Goal: Information Seeking & Learning: Find specific fact

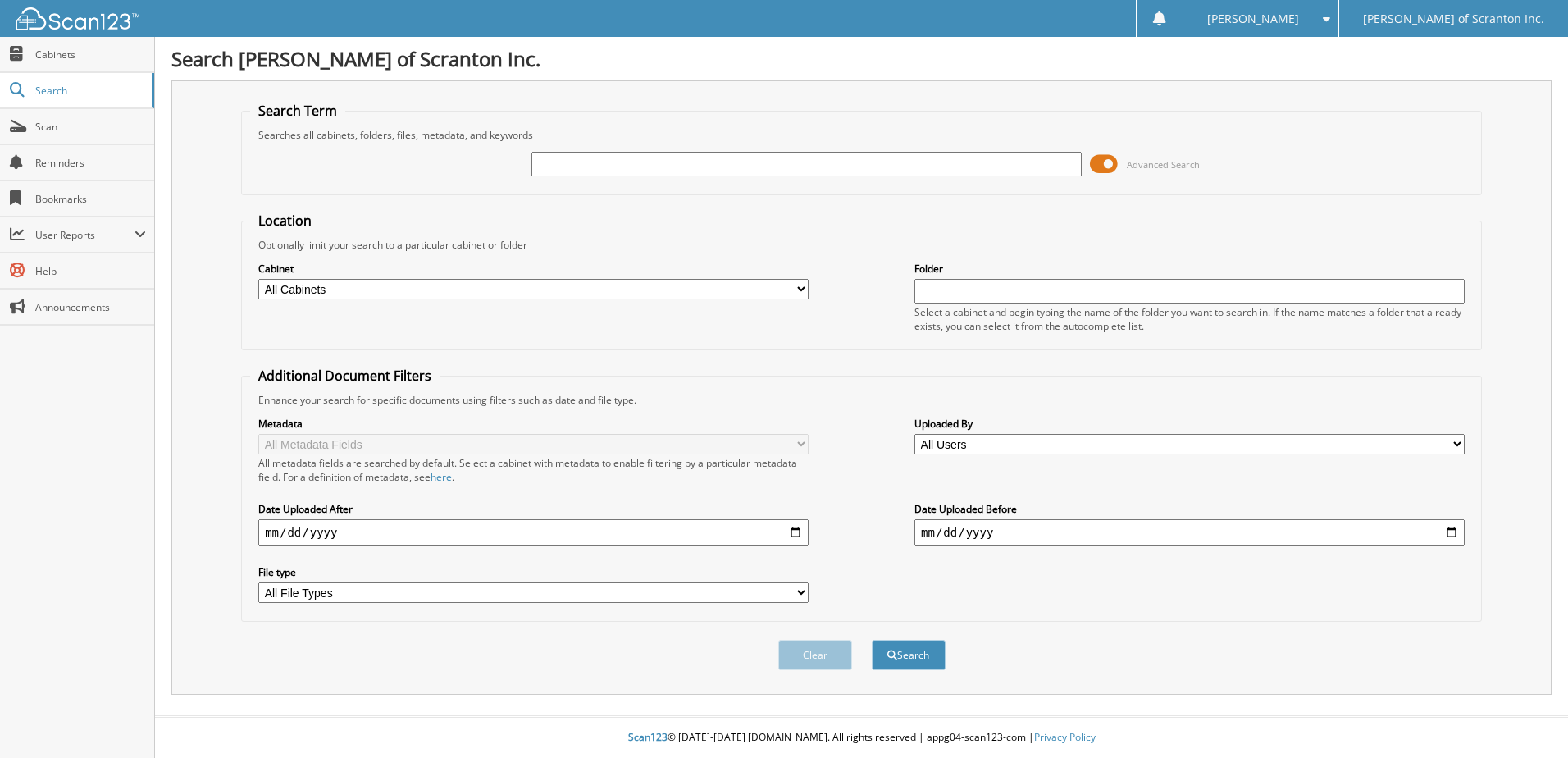
click at [585, 166] on input "text" at bounding box center [807, 164] width 550 height 24
type input "1162"
click at [904, 655] on button "Search" at bounding box center [909, 656] width 74 height 31
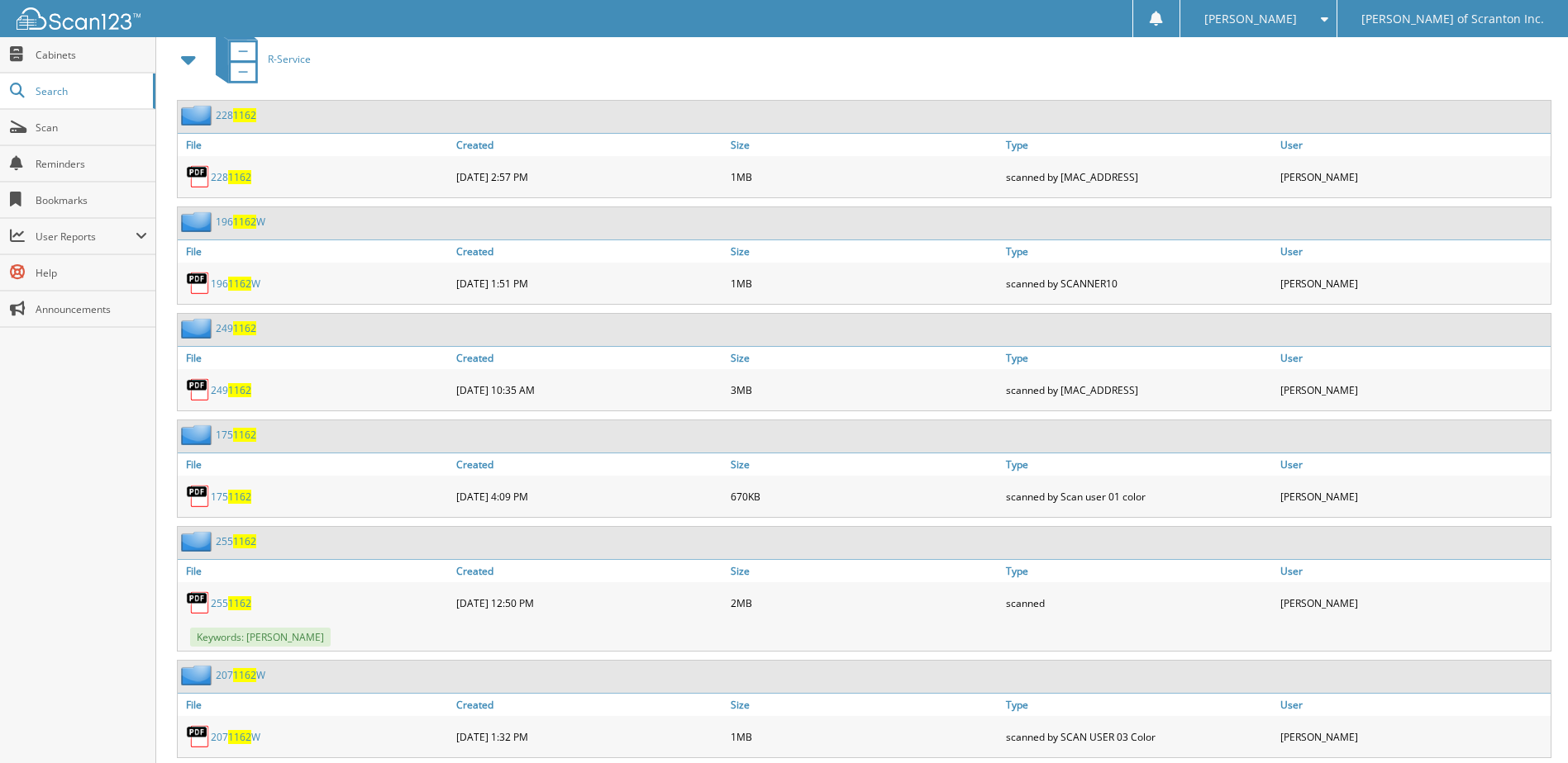
scroll to position [13932, 0]
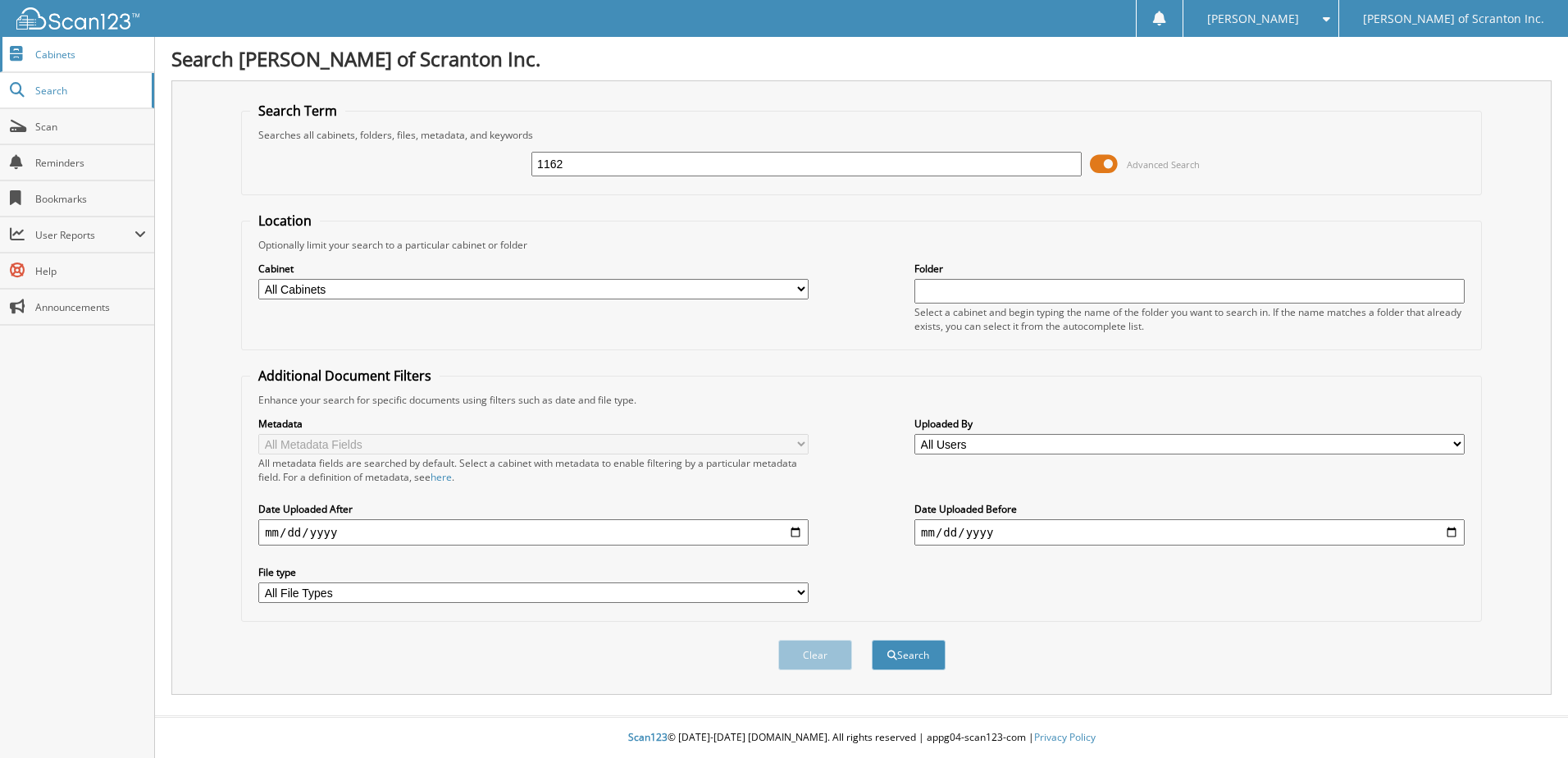
click at [62, 53] on span "Cabinets" at bounding box center [91, 54] width 110 height 14
click at [553, 167] on input "text" at bounding box center [807, 164] width 550 height 24
type input "christiance"
click at [913, 654] on button "Search" at bounding box center [909, 656] width 74 height 31
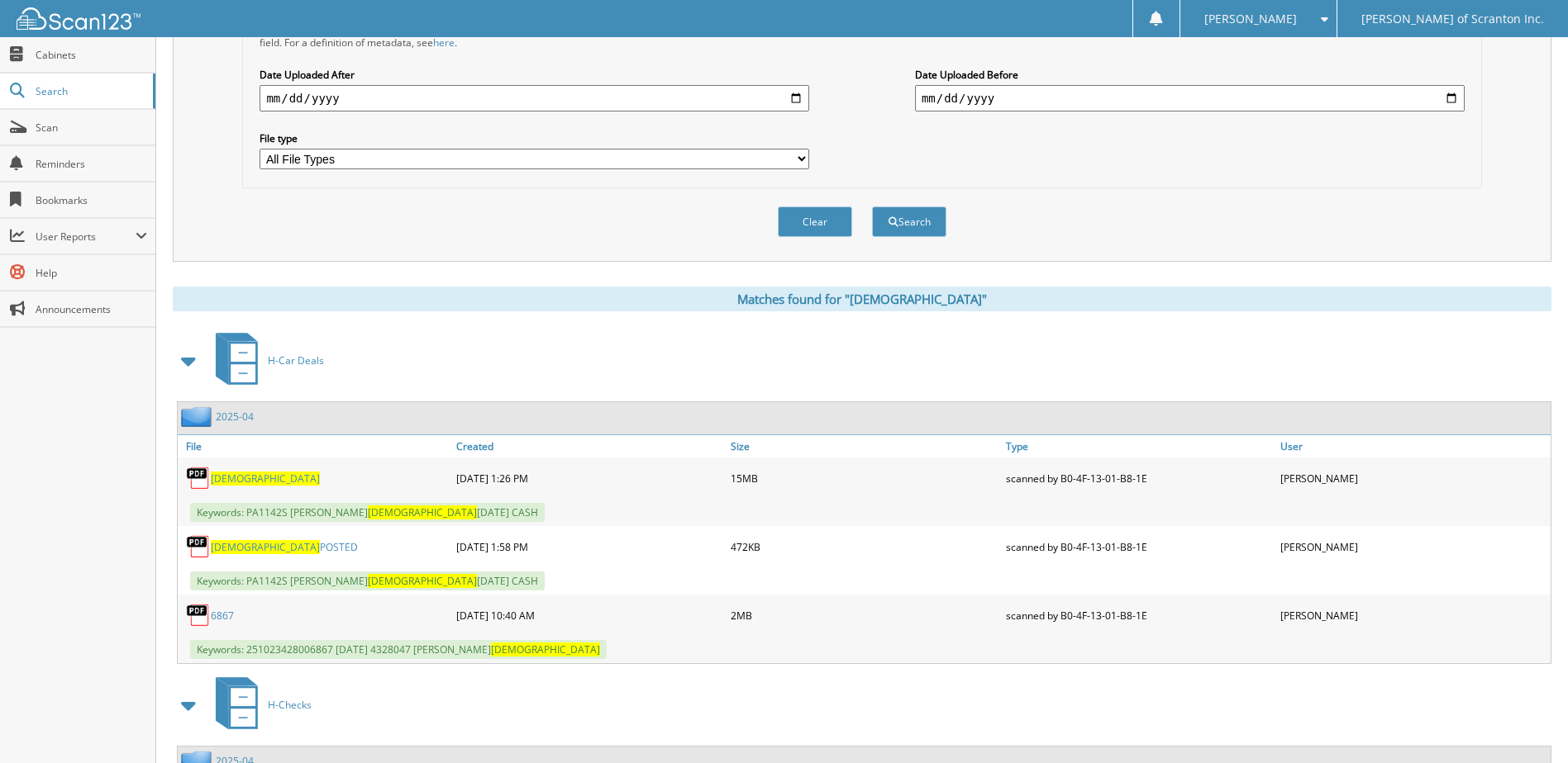
scroll to position [418, 0]
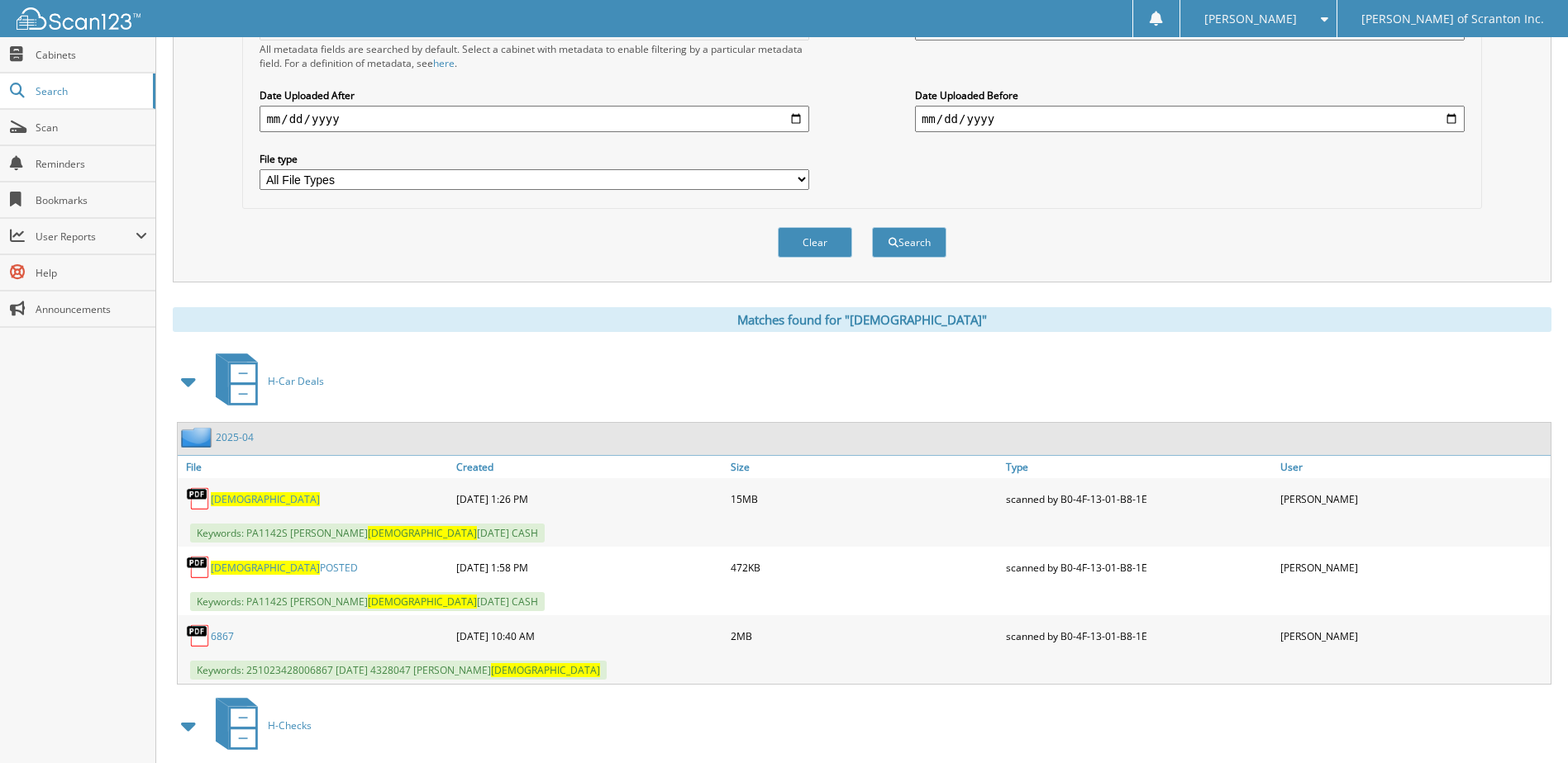
click at [241, 498] on span "[DEMOGRAPHIC_DATA]" at bounding box center [265, 499] width 109 height 14
click at [274, 566] on link "CHRISTIANCE POSTED" at bounding box center [284, 567] width 147 height 14
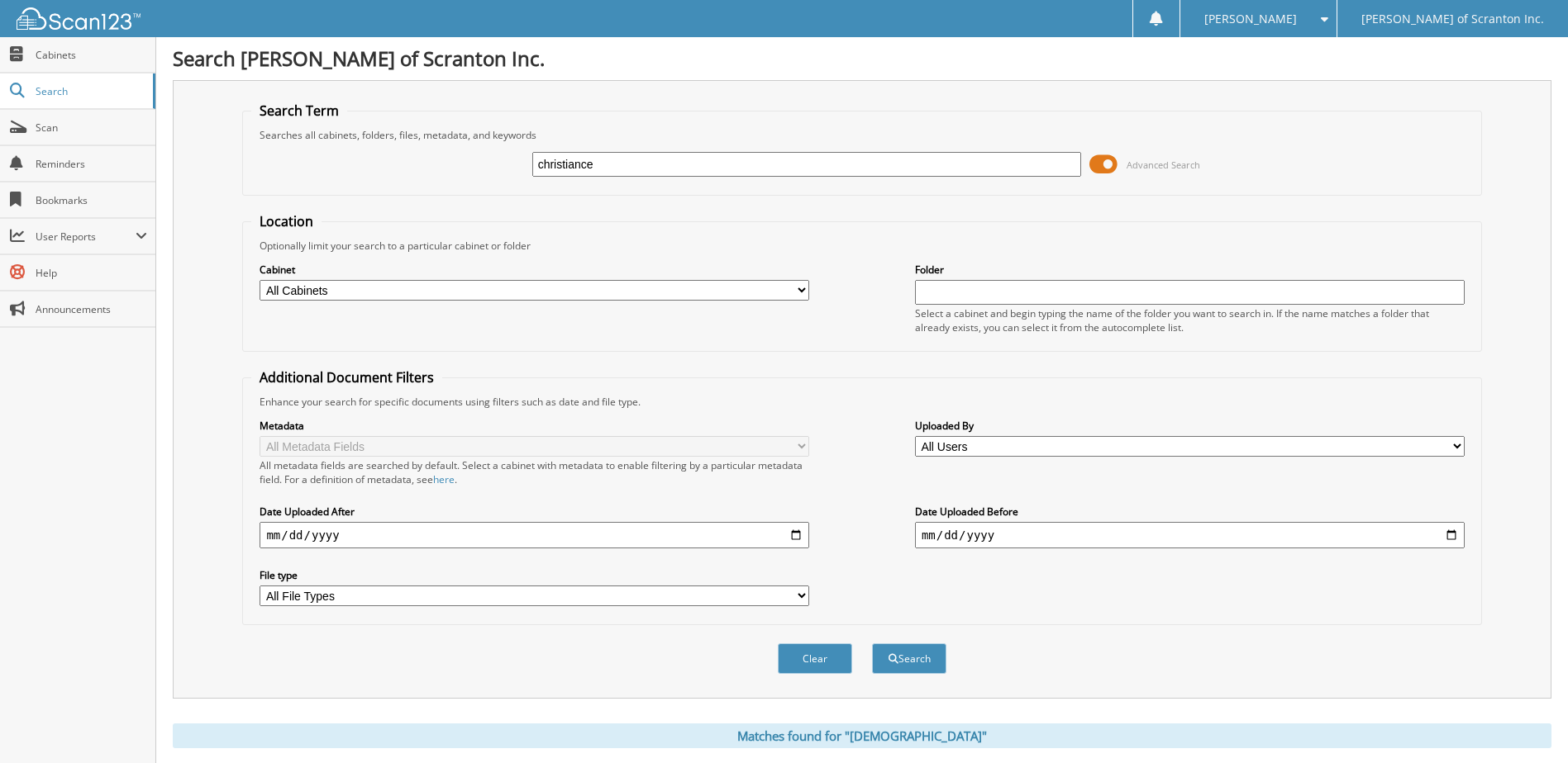
scroll to position [0, 0]
drag, startPoint x: 616, startPoint y: 156, endPoint x: 423, endPoint y: 159, distance: 193.0
click at [423, 159] on div "christiance Advanced Search" at bounding box center [861, 165] width 1220 height 45
